Goal: Transaction & Acquisition: Purchase product/service

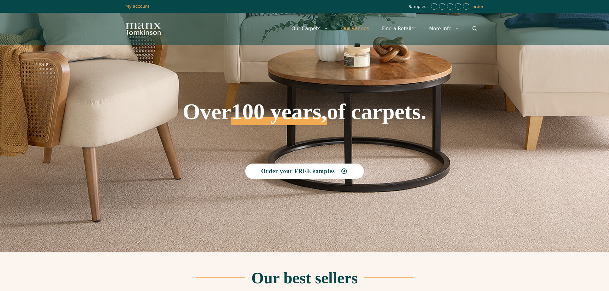
click at [356, 29] on link "Our Ranges" at bounding box center [355, 28] width 41 height 19
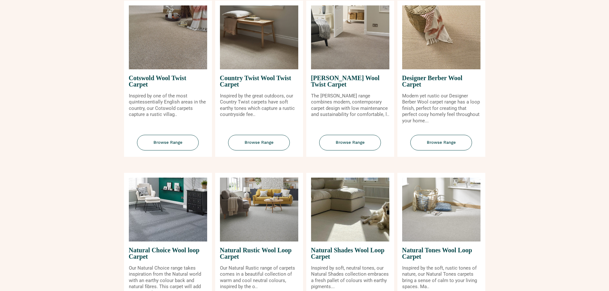
scroll to position [320, 0]
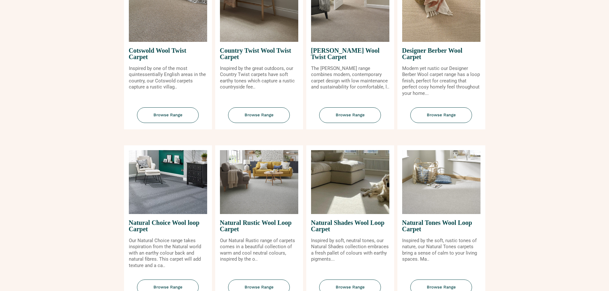
click at [348, 180] on img at bounding box center [350, 182] width 78 height 64
click at [357, 288] on span "Browse Range" at bounding box center [351, 288] width 62 height 16
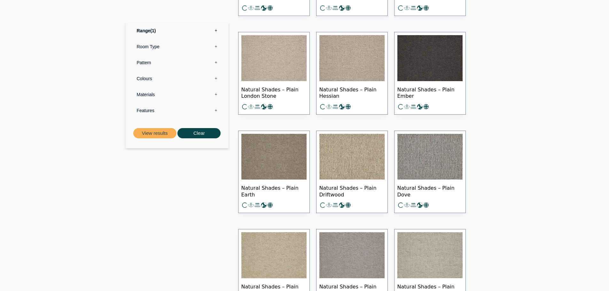
scroll to position [704, 0]
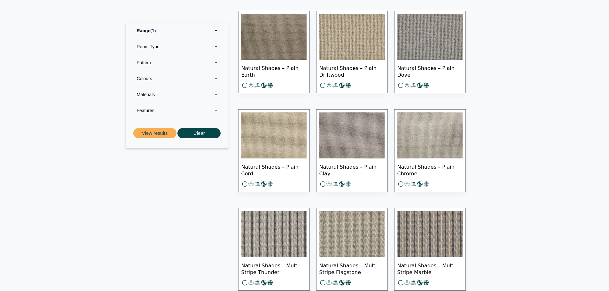
click at [221, 229] on div "Range 1 Bermuda Polypropylene Carpet Cadiz Wool Loop Carpet Calendar Trail Wool…" at bounding box center [177, 3] width 109 height 829
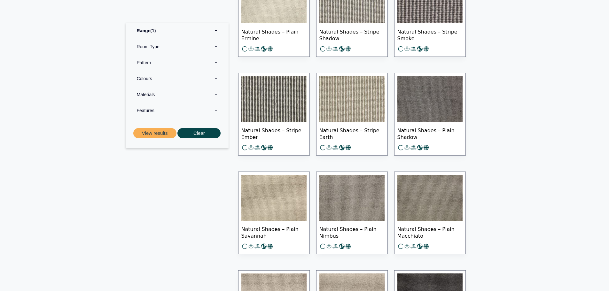
scroll to position [320, 0]
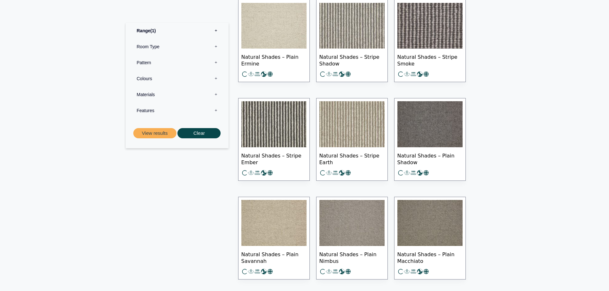
click at [284, 26] on img at bounding box center [274, 26] width 65 height 46
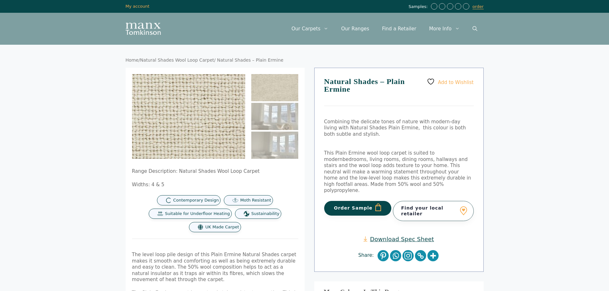
click at [230, 132] on img at bounding box center [136, 97] width 256 height 192
click at [276, 110] on img at bounding box center [274, 116] width 47 height 27
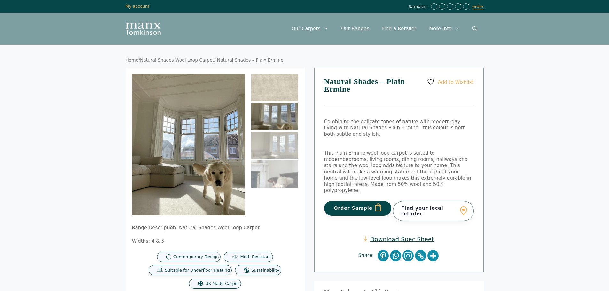
click at [275, 92] on img at bounding box center [274, 87] width 47 height 27
